Goal: Task Accomplishment & Management: Manage account settings

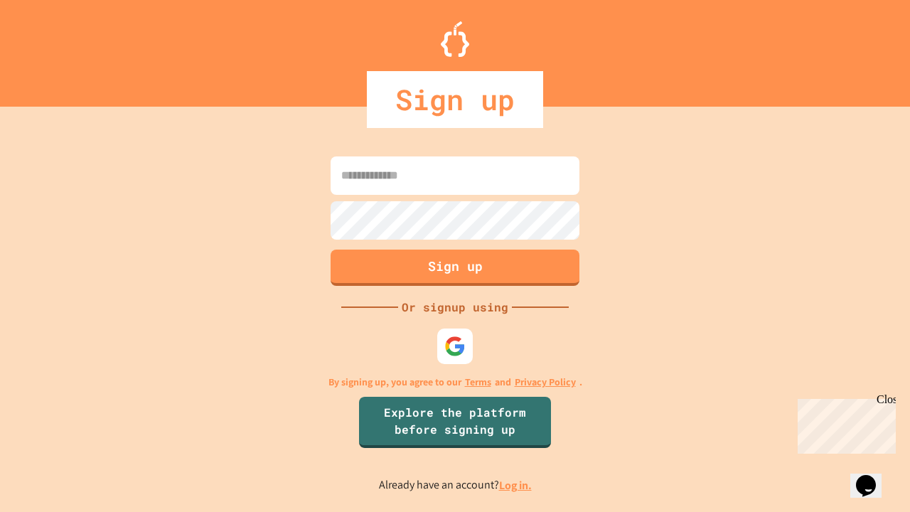
click at [516, 485] on link "Log in." at bounding box center [515, 485] width 33 height 15
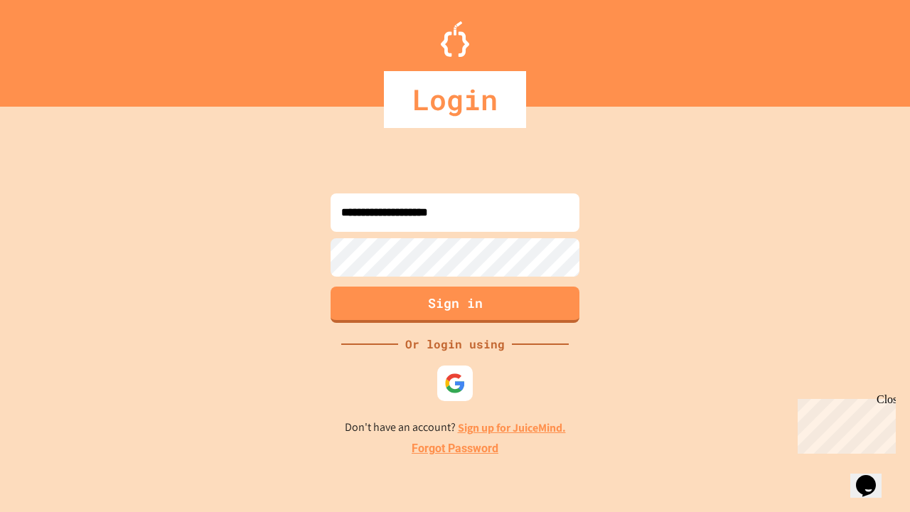
type input "**********"
